Goal: Information Seeking & Learning: Find specific fact

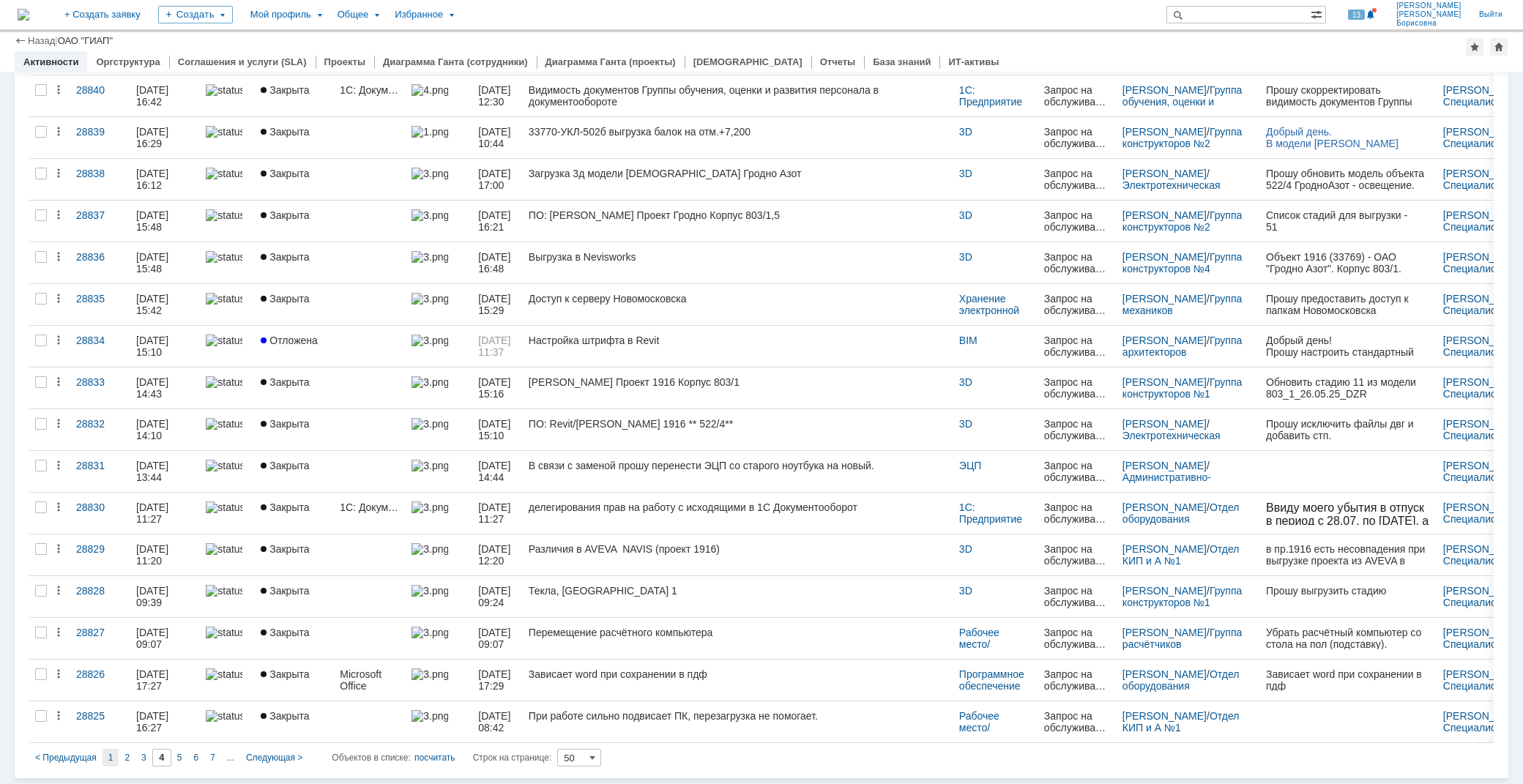
click at [114, 758] on div "1" at bounding box center [110, 758] width 17 height 18
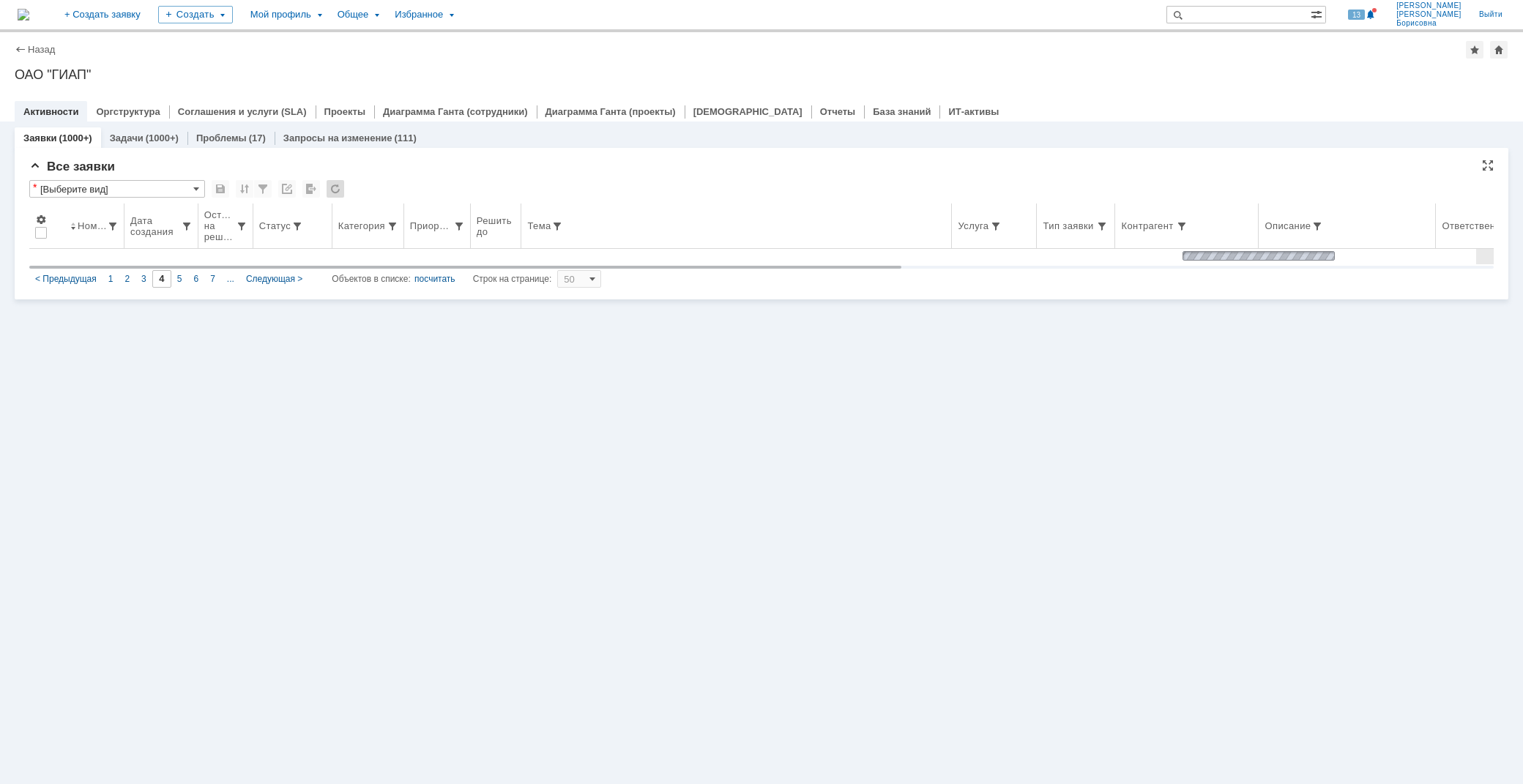
type input "1"
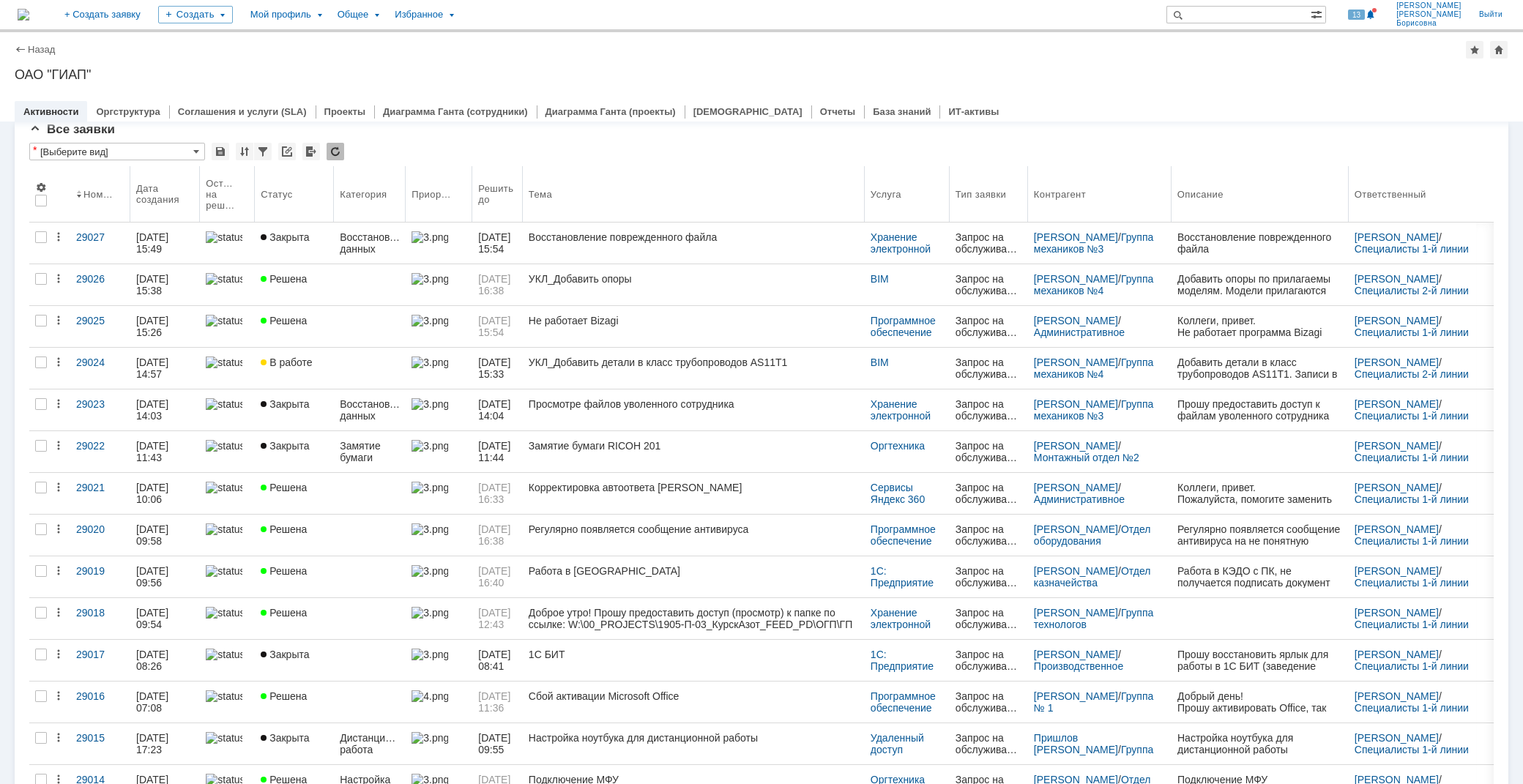
drag, startPoint x: 967, startPoint y: 180, endPoint x: 880, endPoint y: 181, distance: 87.0
click at [880, 181] on body "Идет загрузка, пожалуйста, подождите. На домашнюю + Создать заявку Создать Мой …" at bounding box center [762, 392] width 1523 height 784
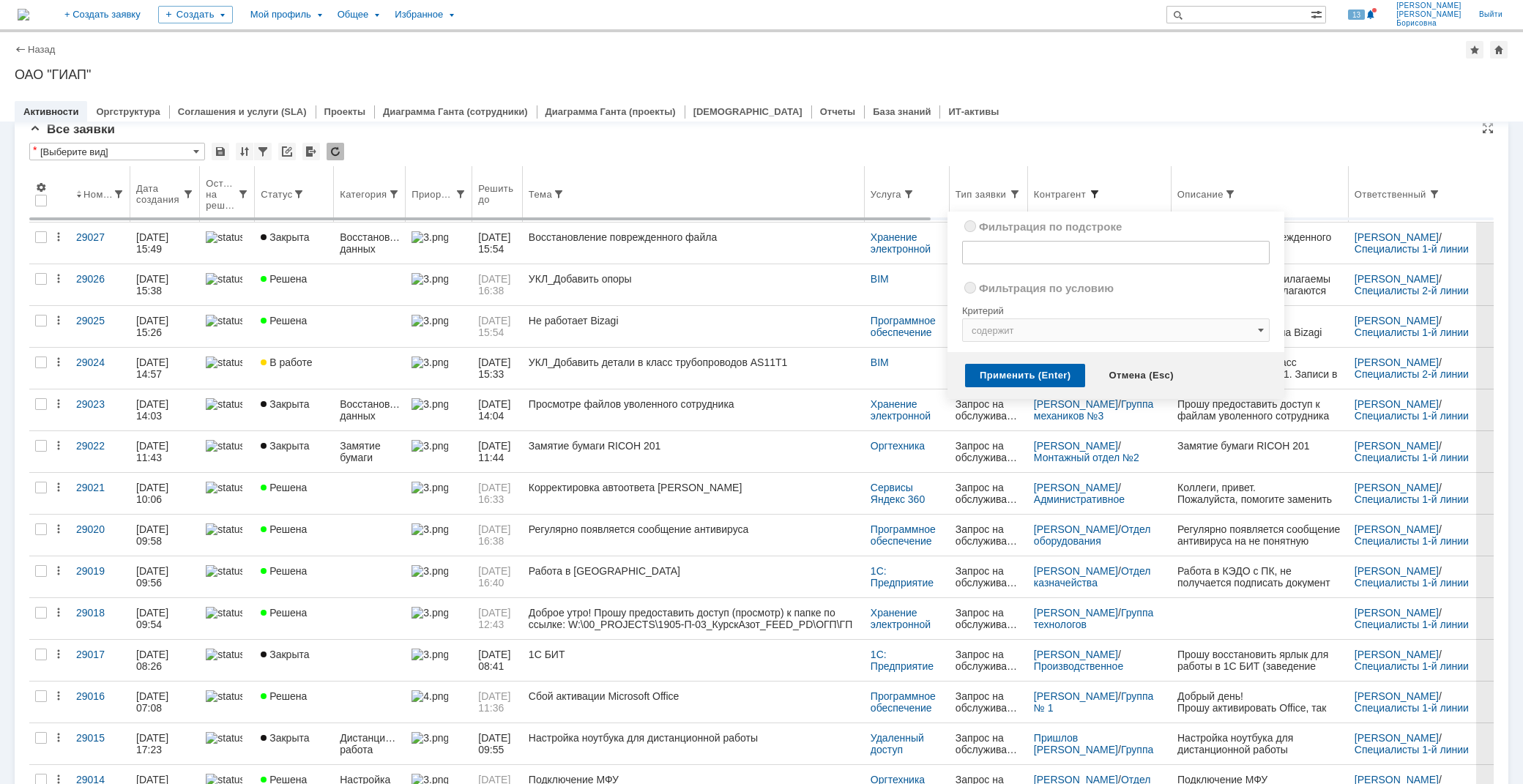
radio input "true"
click at [1101, 190] on span at bounding box center [1094, 194] width 11 height 11
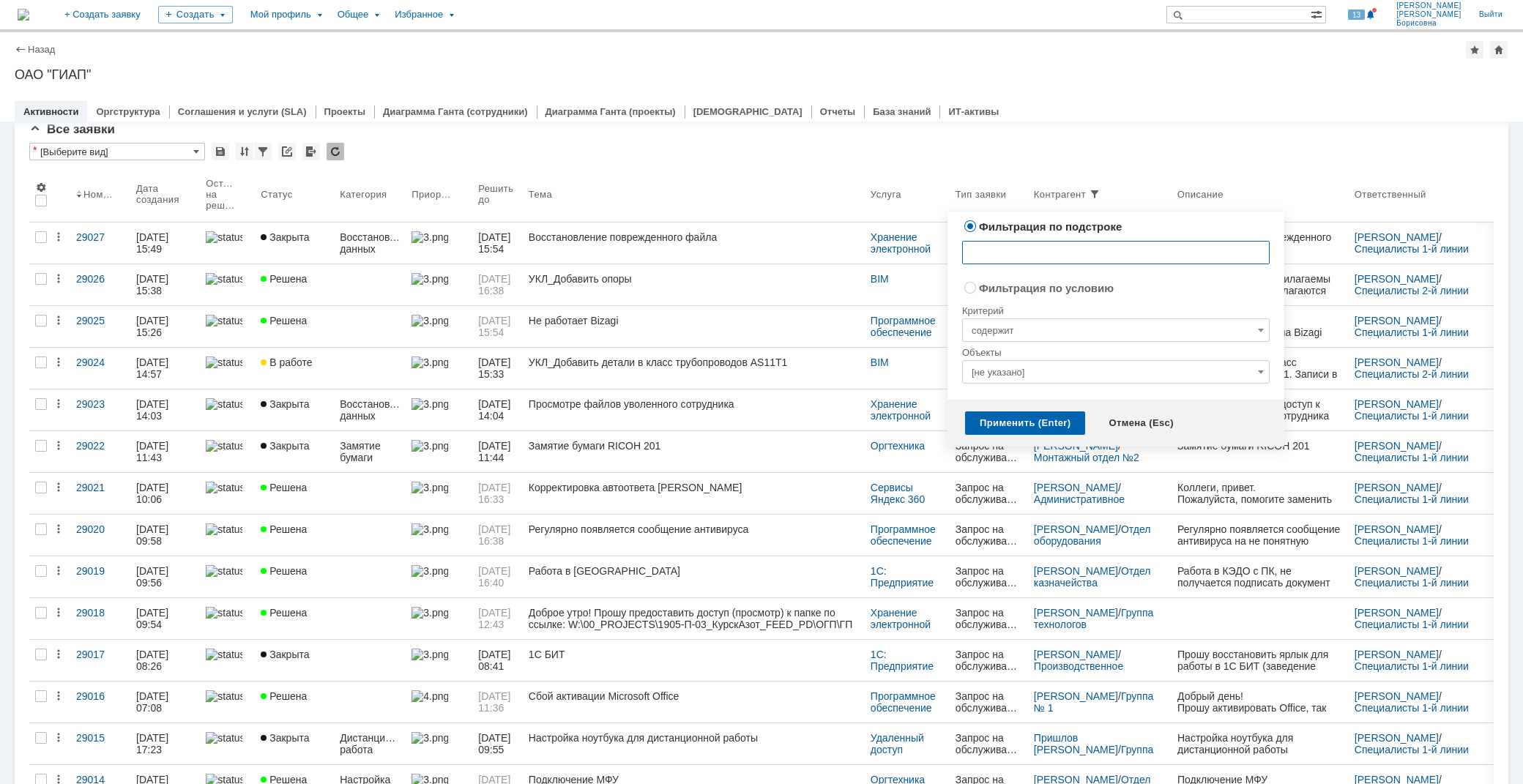
click at [982, 254] on input "text" at bounding box center [1116, 252] width 308 height 24
type input "дрем"
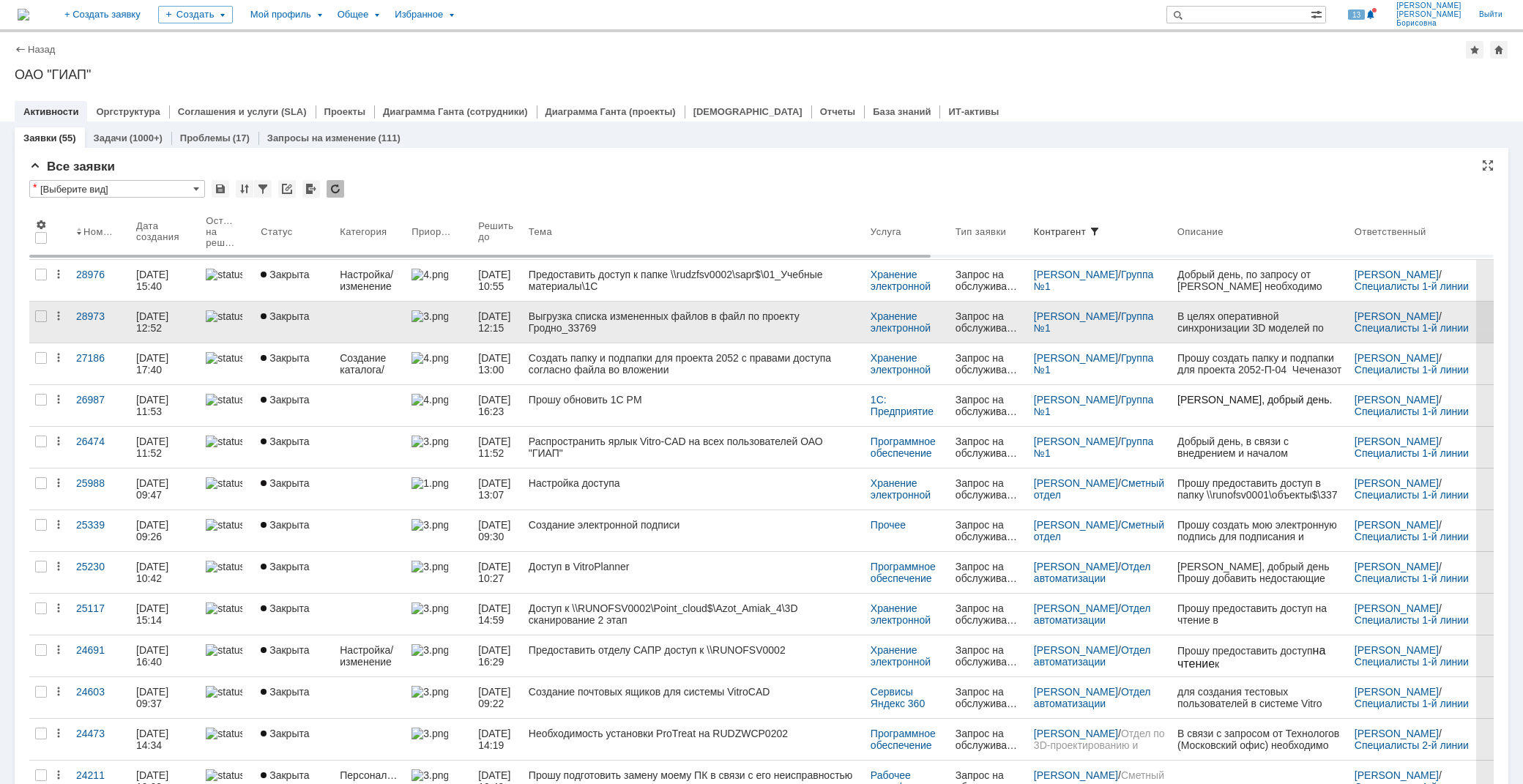
click at [650, 318] on div "Выгрузка списка измененных файлов в файл по проекту Гродно_33769" at bounding box center [694, 322] width 331 height 24
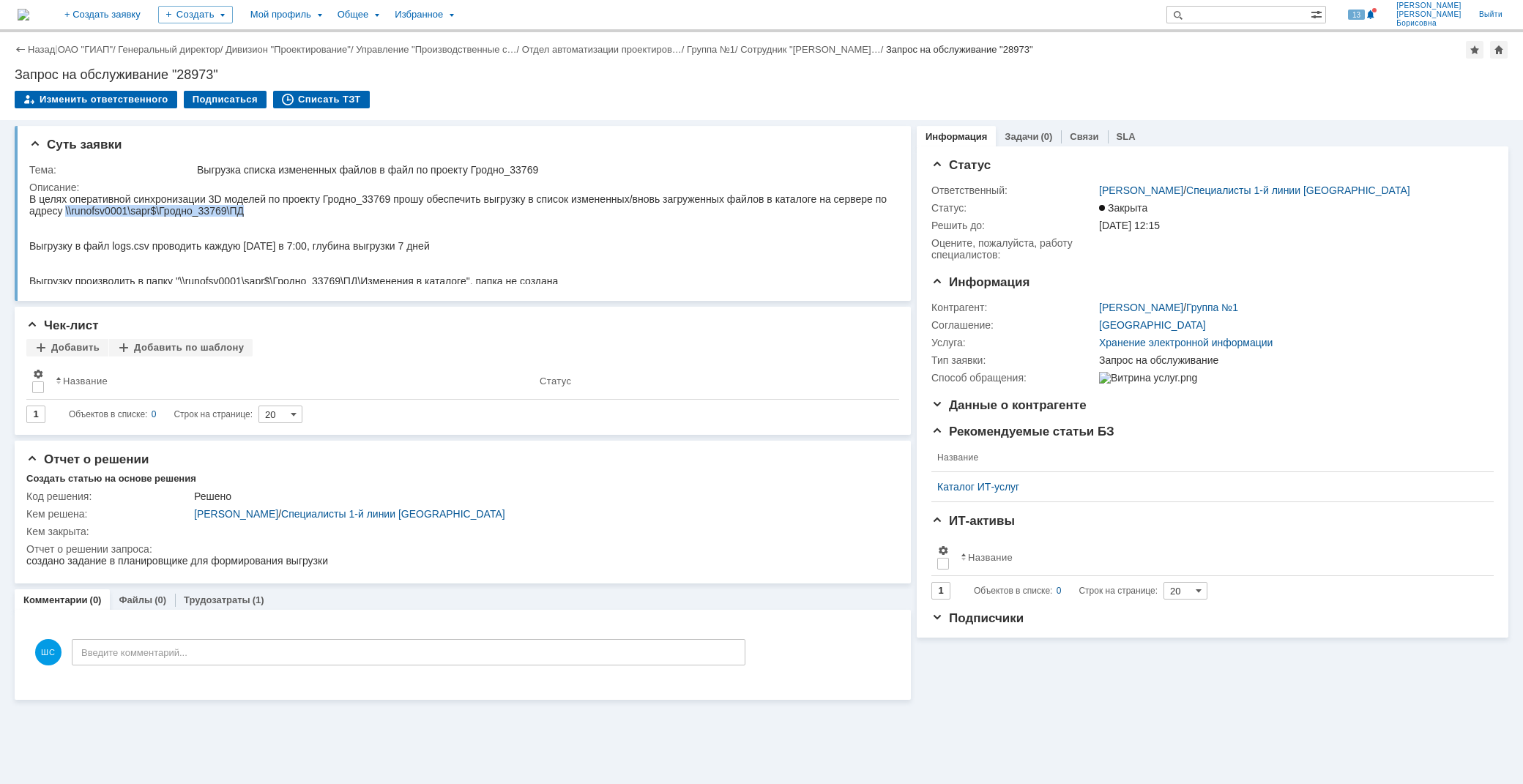
drag, startPoint x: 64, startPoint y: 209, endPoint x: 241, endPoint y: 211, distance: 177.0
click at [241, 211] on div "В целях оперативной синхронизации 3D моделей по проекту Гродно_33769 прошу обес…" at bounding box center [459, 240] width 861 height 93
copy div "\\runofsv0001\sapr$\Гродно_33769\ПД"
